Goal: Book appointment/travel/reservation

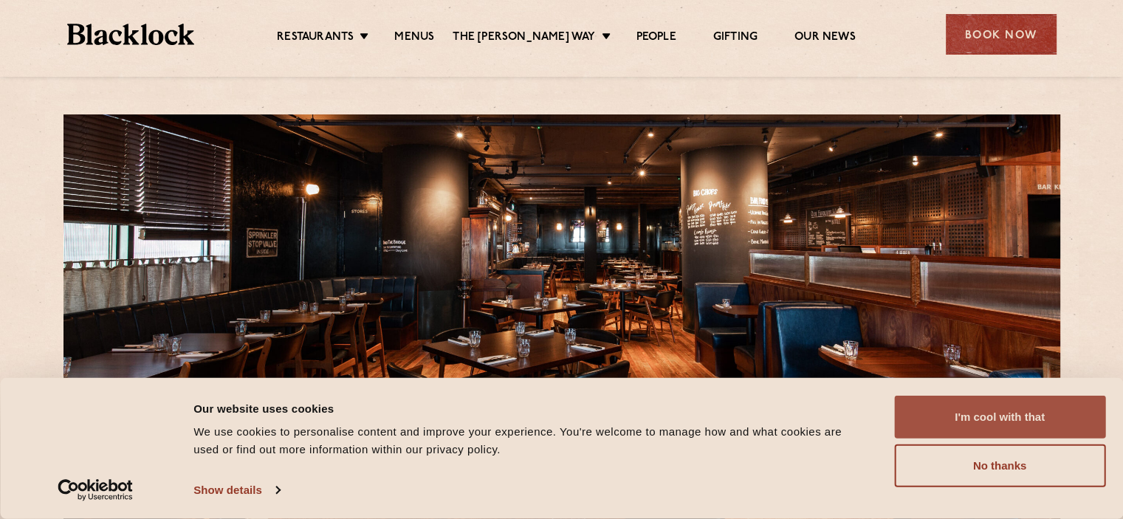
click at [1012, 411] on button "I'm cool with that" at bounding box center [999, 417] width 211 height 43
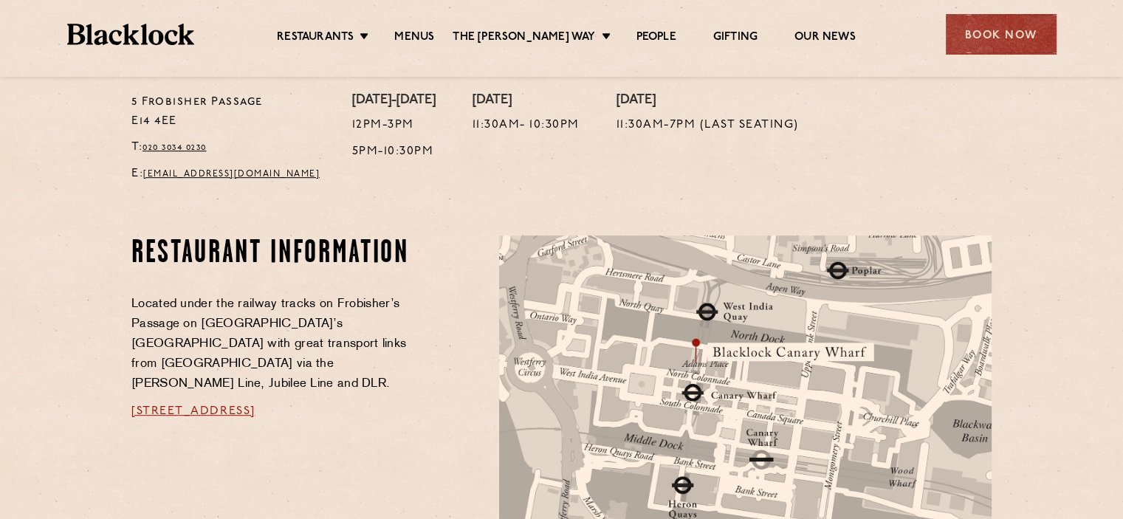
scroll to position [739, 0]
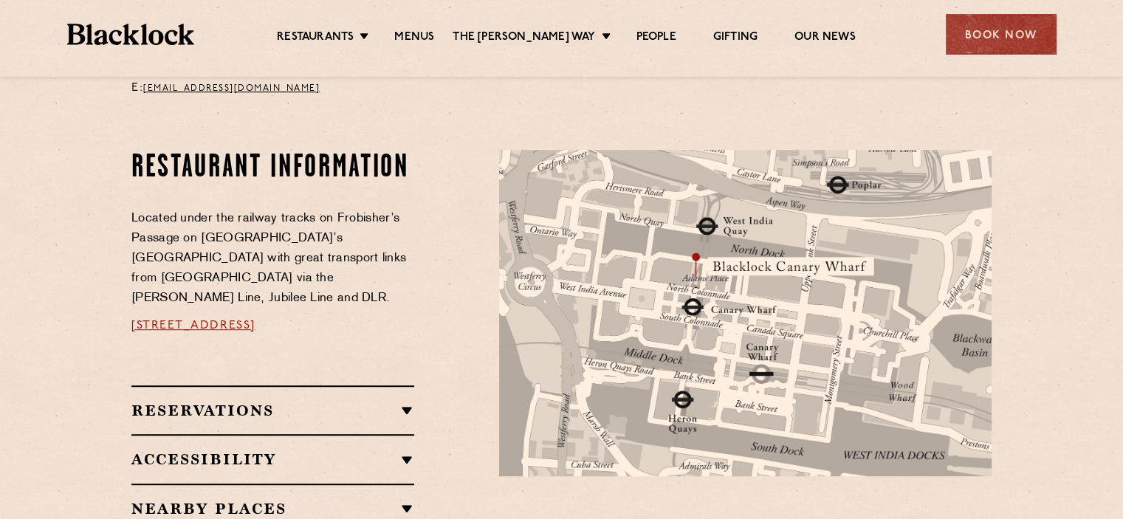
click at [402, 402] on h2 "Reservations" at bounding box center [272, 411] width 283 height 18
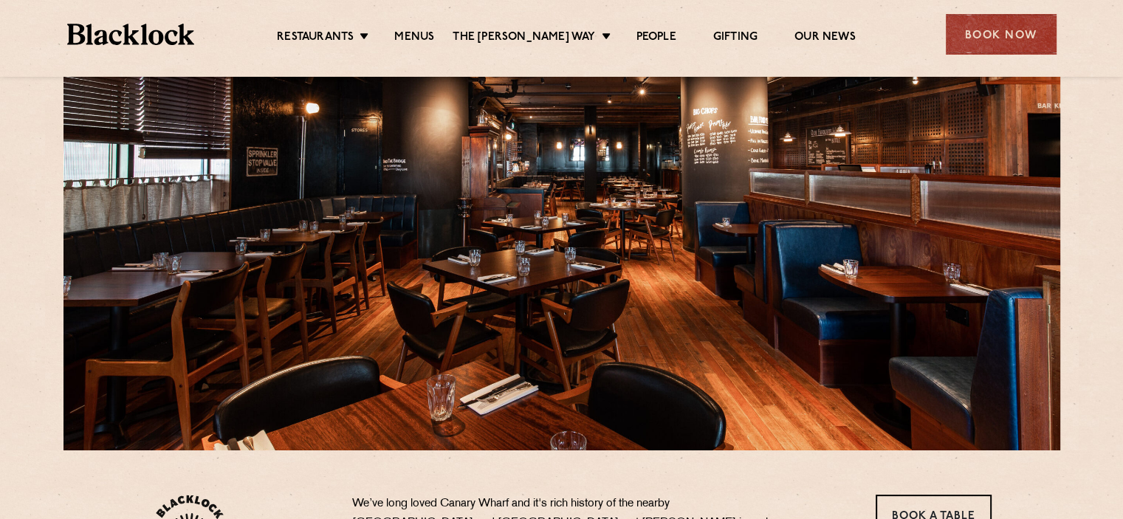
scroll to position [74, 0]
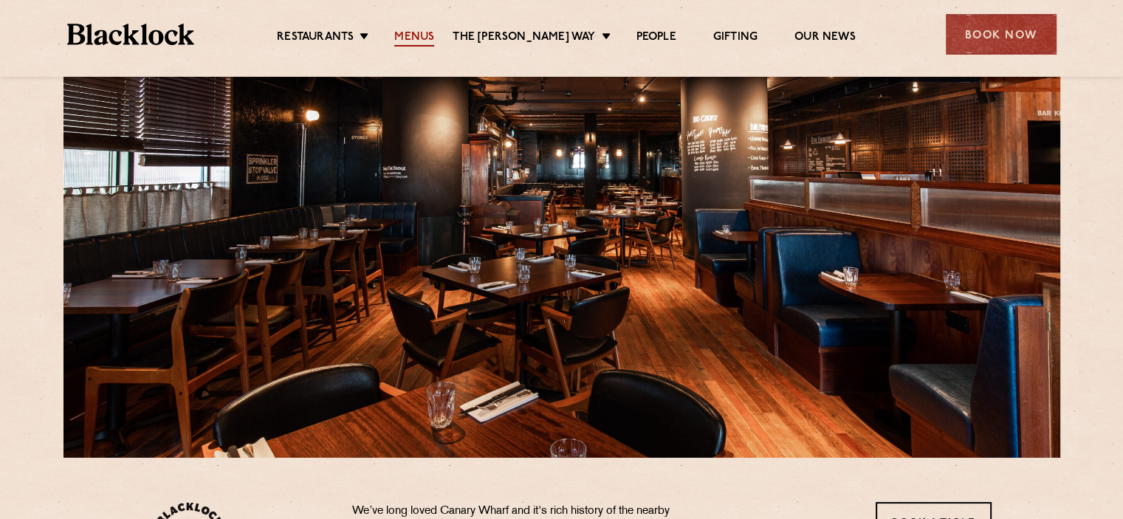
click at [417, 38] on link "Menus" at bounding box center [414, 38] width 40 height 16
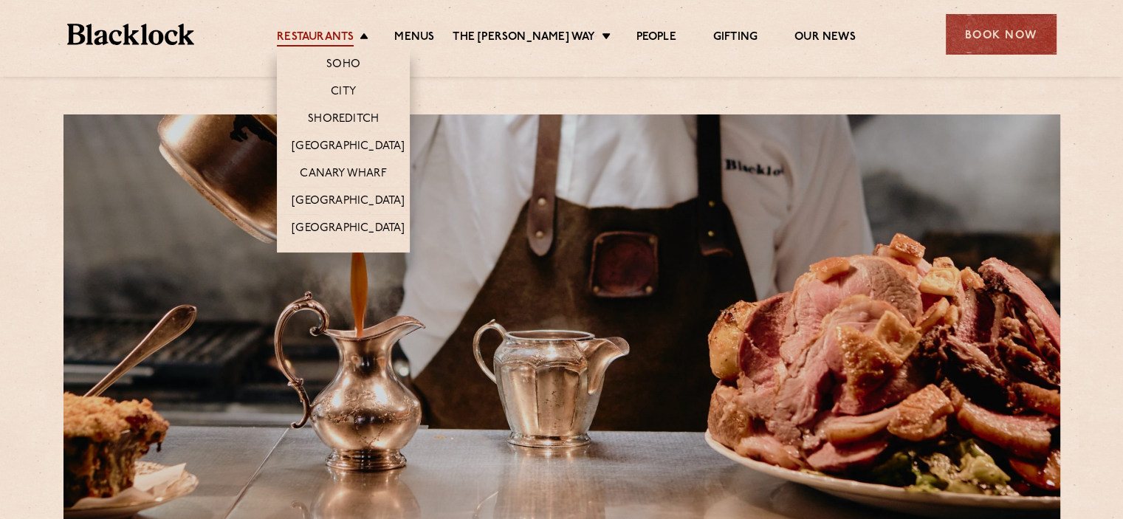
click at [349, 41] on link "Restaurants" at bounding box center [315, 38] width 77 height 16
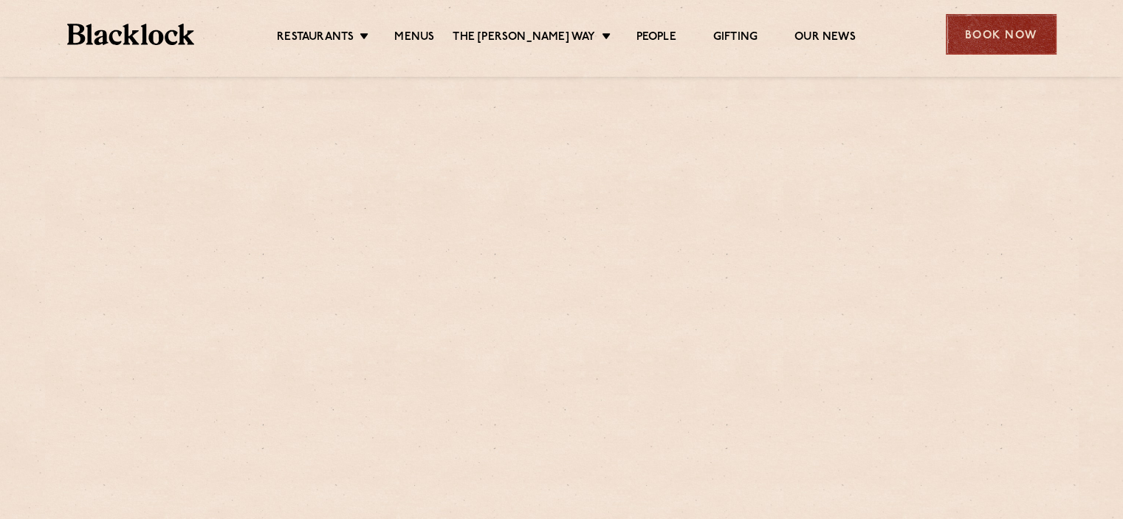
click at [1016, 43] on div "Book Now" at bounding box center [1001, 34] width 111 height 41
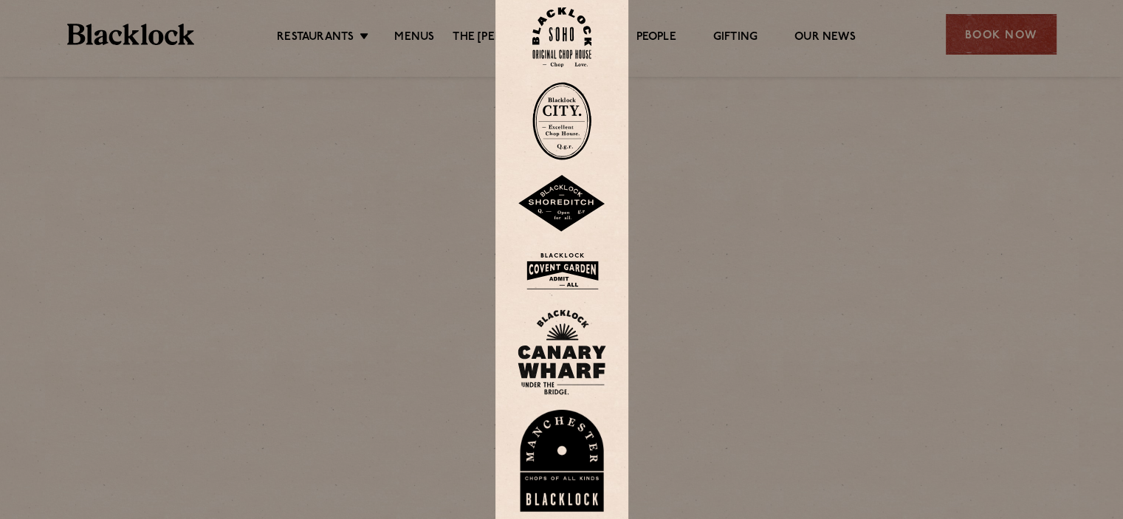
click at [928, 81] on div at bounding box center [561, 259] width 1123 height 519
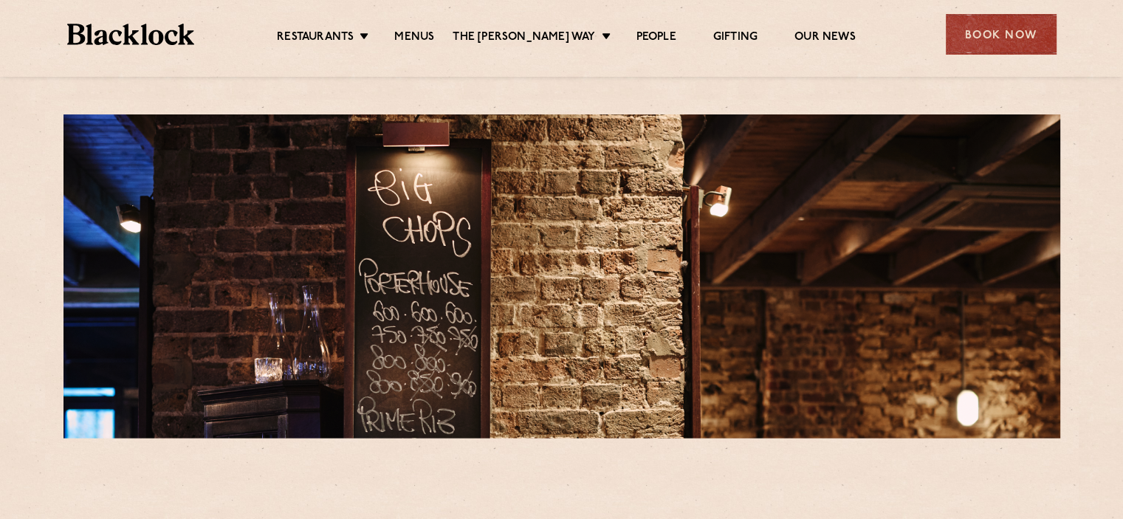
click at [156, 32] on img at bounding box center [131, 34] width 128 height 21
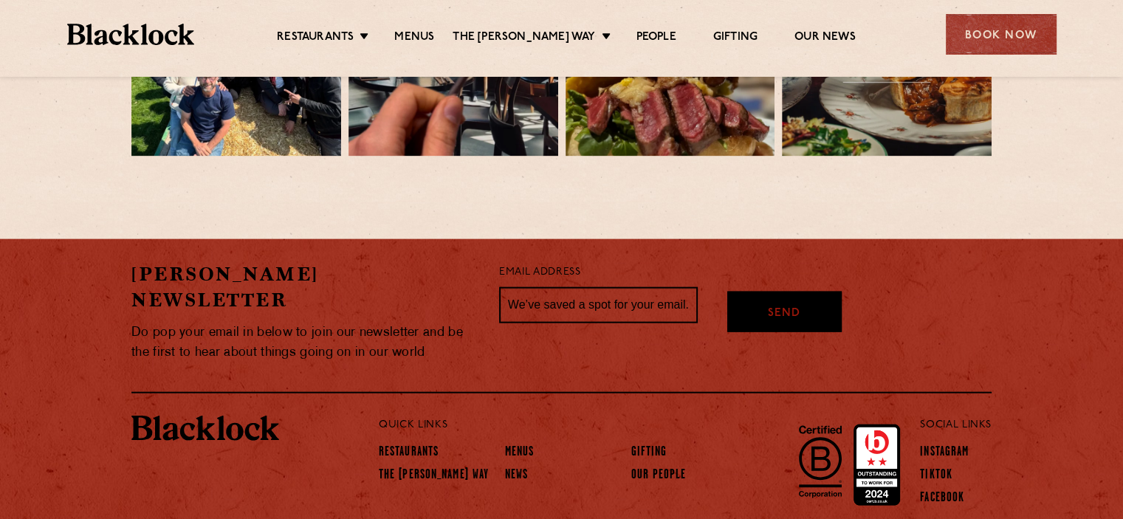
scroll to position [3291, 0]
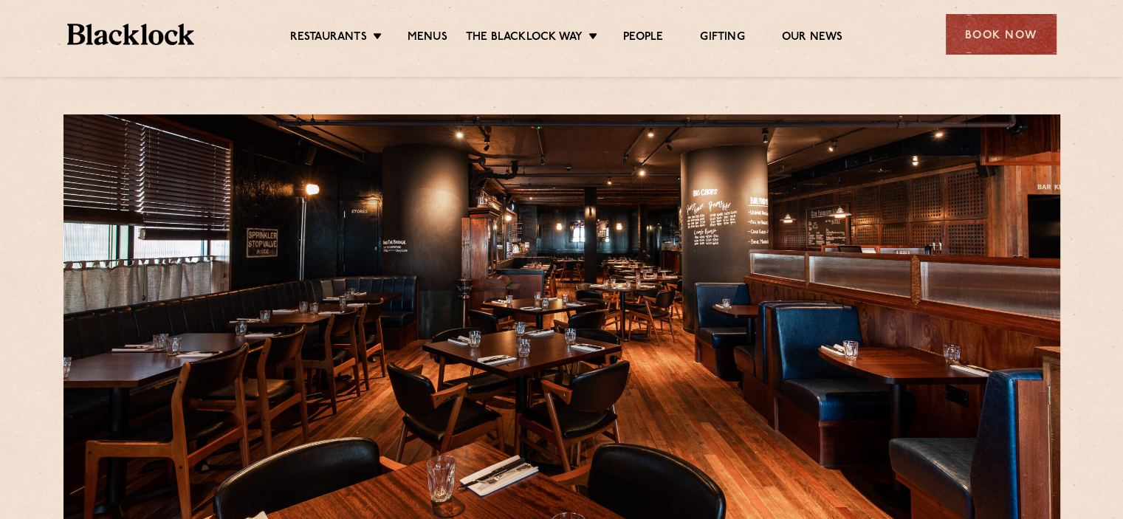
click at [849, 35] on ul "Restaurants [GEOGRAPHIC_DATA] [GEOGRAPHIC_DATA] [GEOGRAPHIC_DATA] [GEOGRAPHIC_D…" at bounding box center [566, 35] width 744 height 24
click at [819, 37] on link "Our News" at bounding box center [812, 38] width 61 height 16
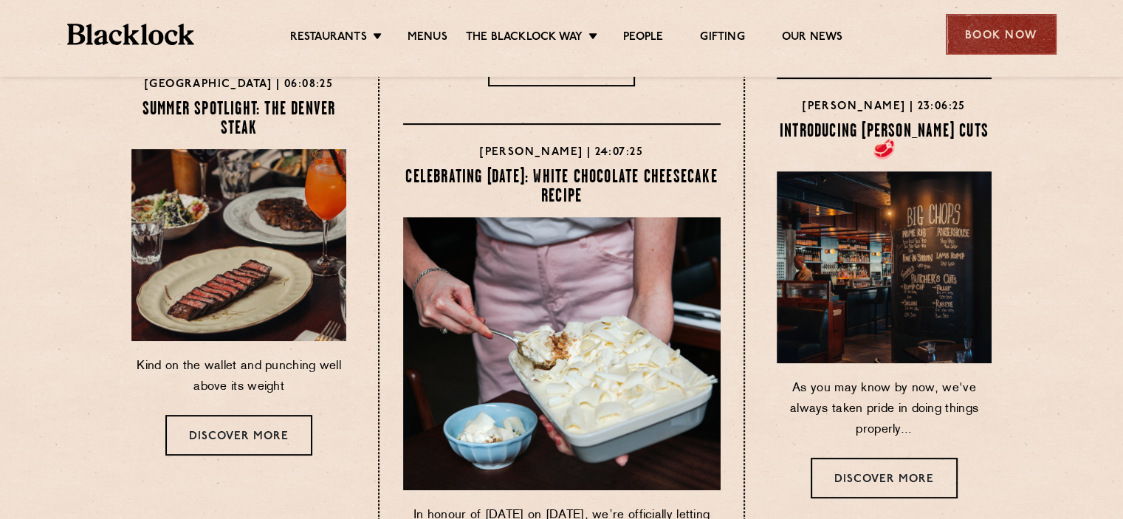
scroll to position [295, 0]
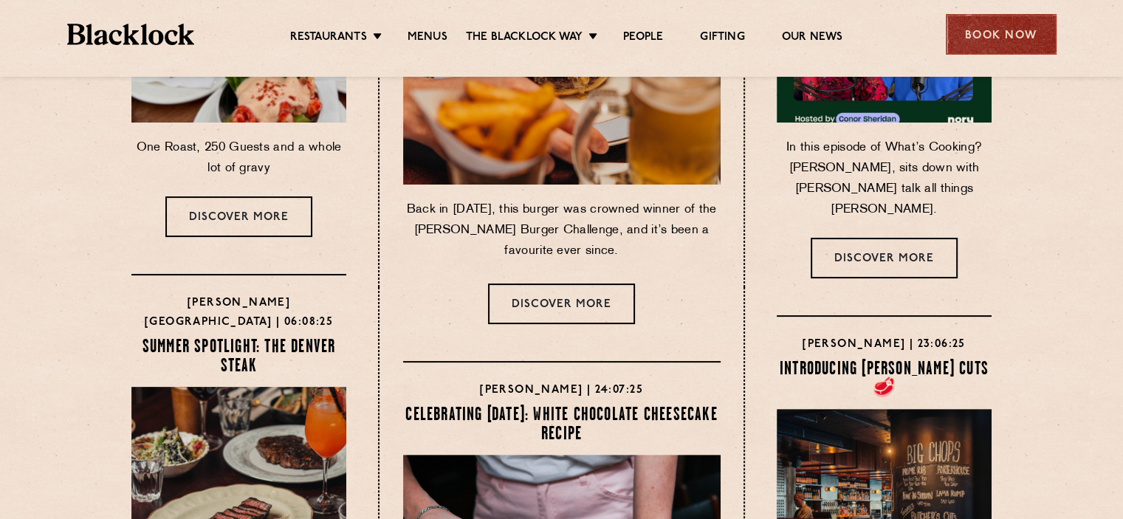
click at [1024, 18] on div "Book Now" at bounding box center [1001, 34] width 111 height 41
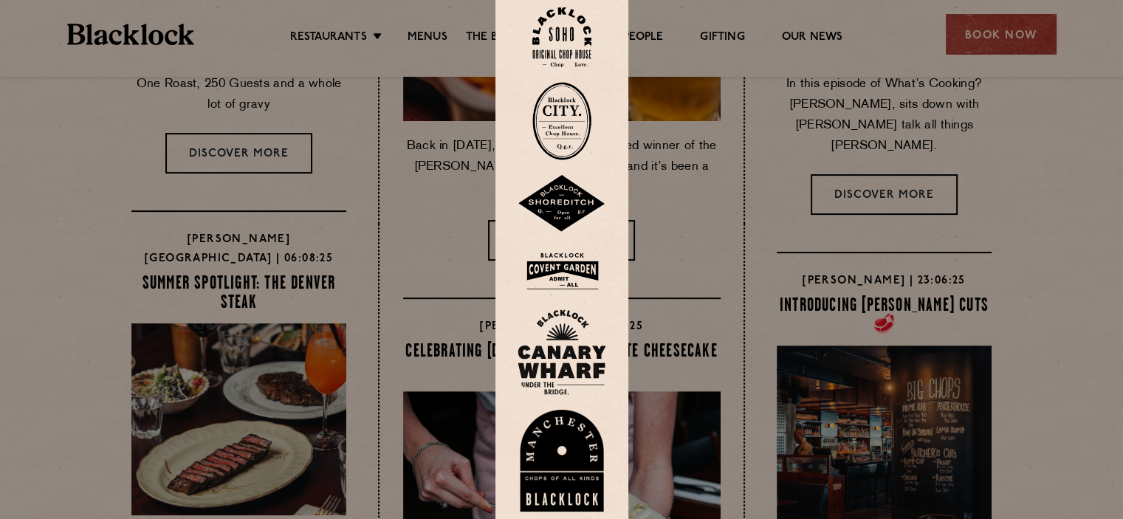
scroll to position [443, 0]
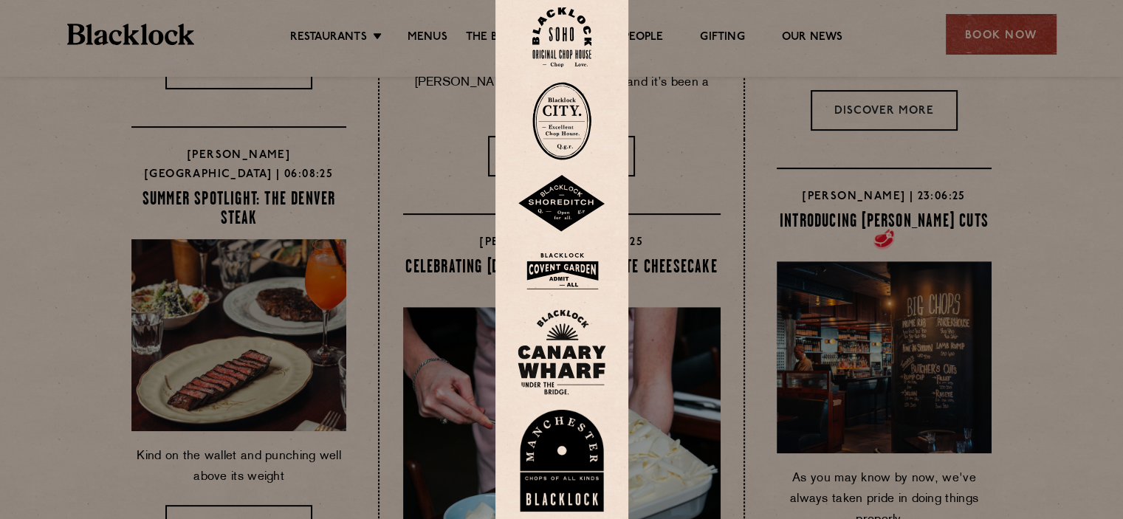
click at [575, 321] on img at bounding box center [562, 352] width 89 height 86
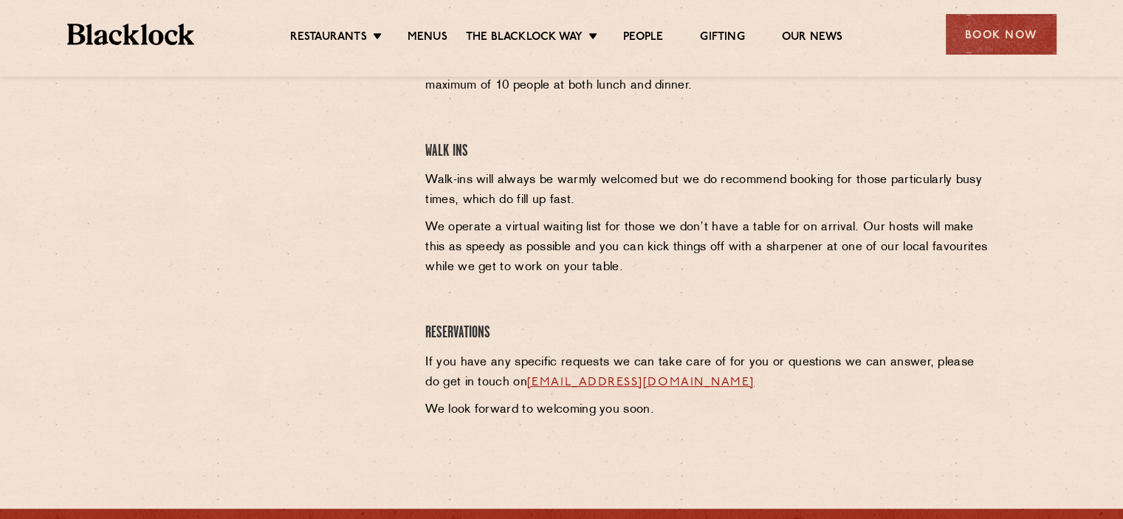
scroll to position [591, 0]
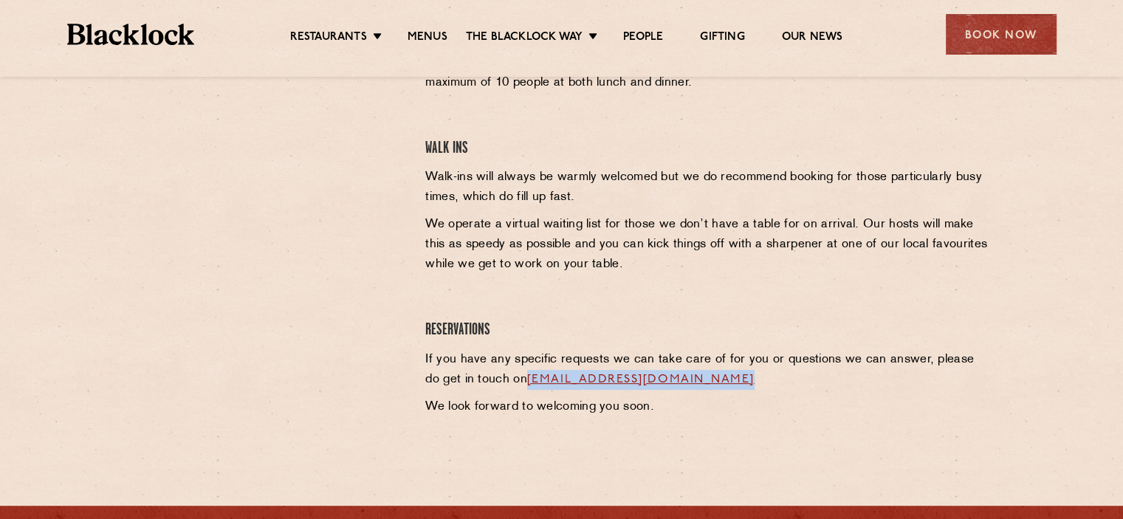
drag, startPoint x: 755, startPoint y: 383, endPoint x: 516, endPoint y: 386, distance: 239.3
click at [516, 386] on p "If you have any specific requests we can take care of for you or questions we c…" at bounding box center [708, 370] width 566 height 40
drag, startPoint x: 516, startPoint y: 383, endPoint x: 496, endPoint y: 390, distance: 20.3
click at [490, 392] on div "Canary Wharf Reservations In keeping with traditional British Chop Houses, a me…" at bounding box center [708, 204] width 589 height 439
click at [527, 383] on link "canarywharf@theblacklock.com" at bounding box center [640, 380] width 227 height 12
